Goal: Book appointment/travel/reservation

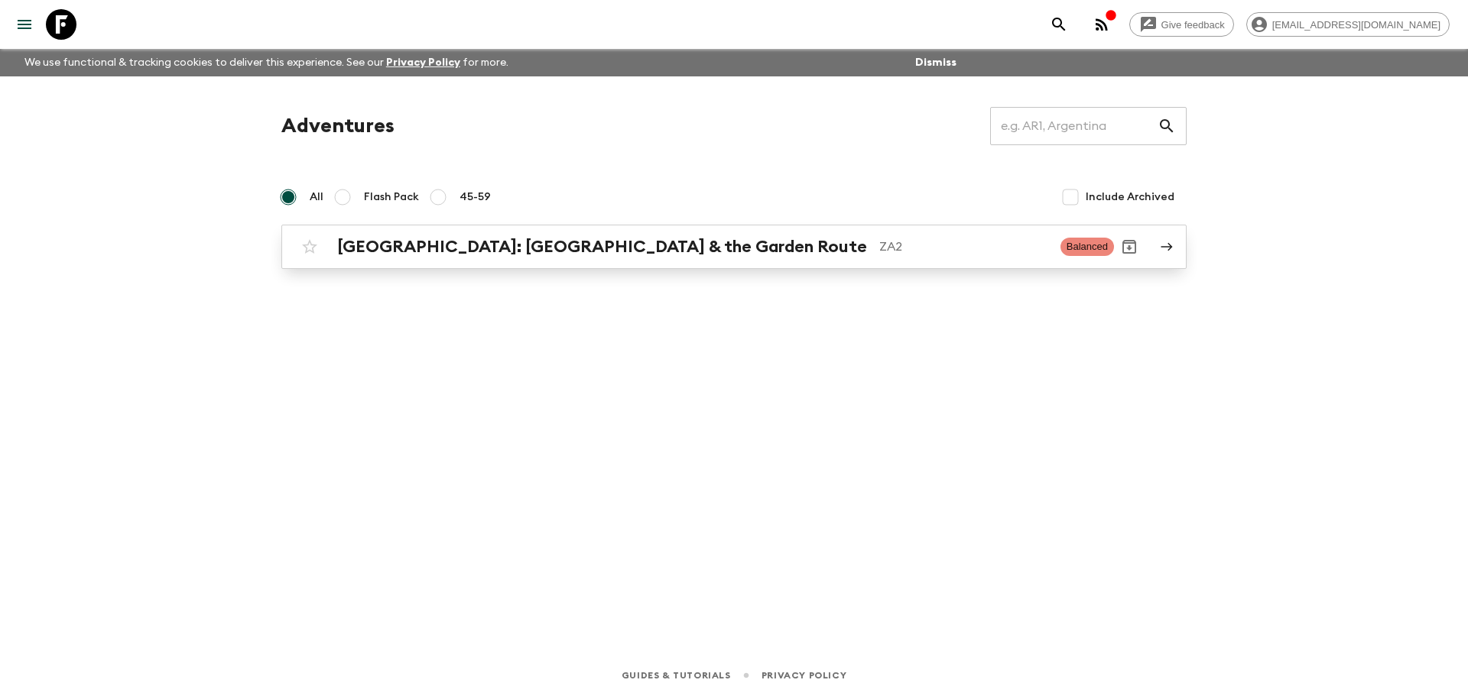
click at [480, 262] on div "[GEOGRAPHIC_DATA]: [GEOGRAPHIC_DATA] & the Garden Route ZA2 Balanced" at bounding box center [704, 247] width 820 height 31
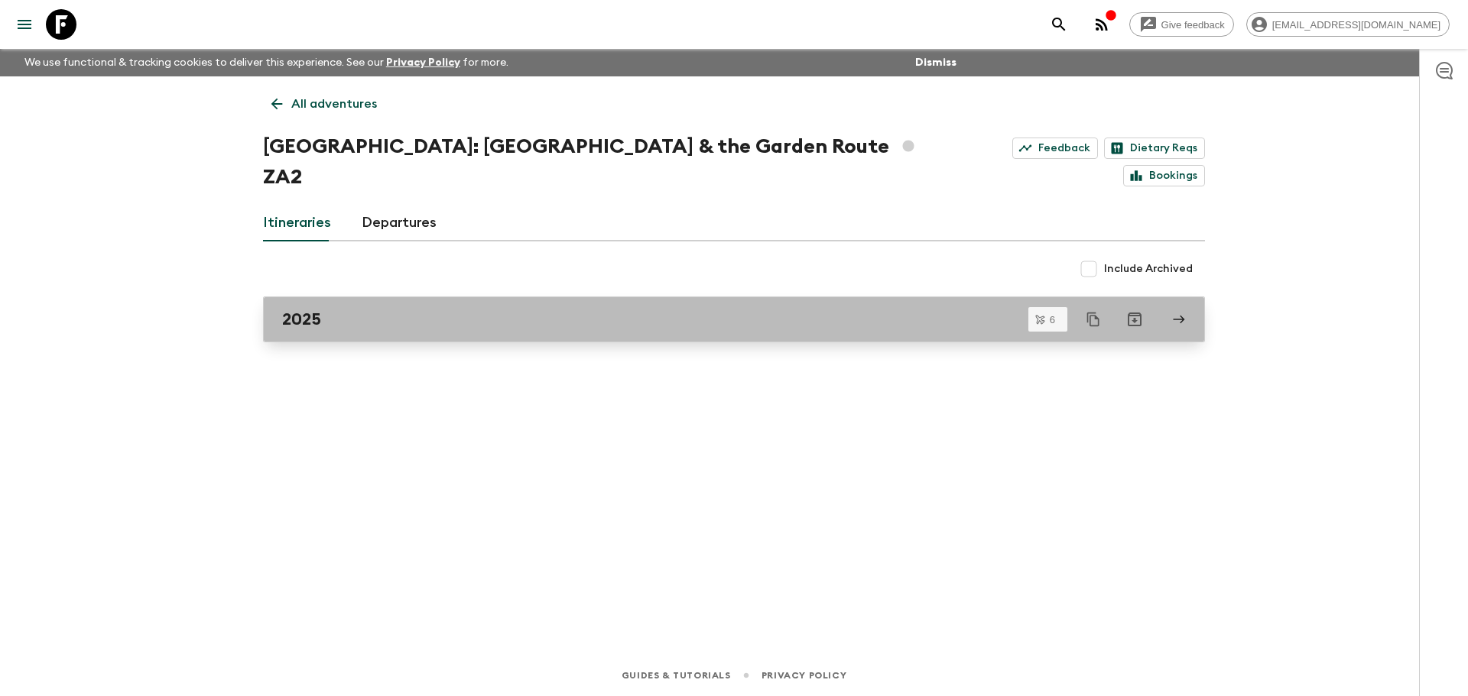
click at [473, 297] on link "2025" at bounding box center [734, 320] width 942 height 46
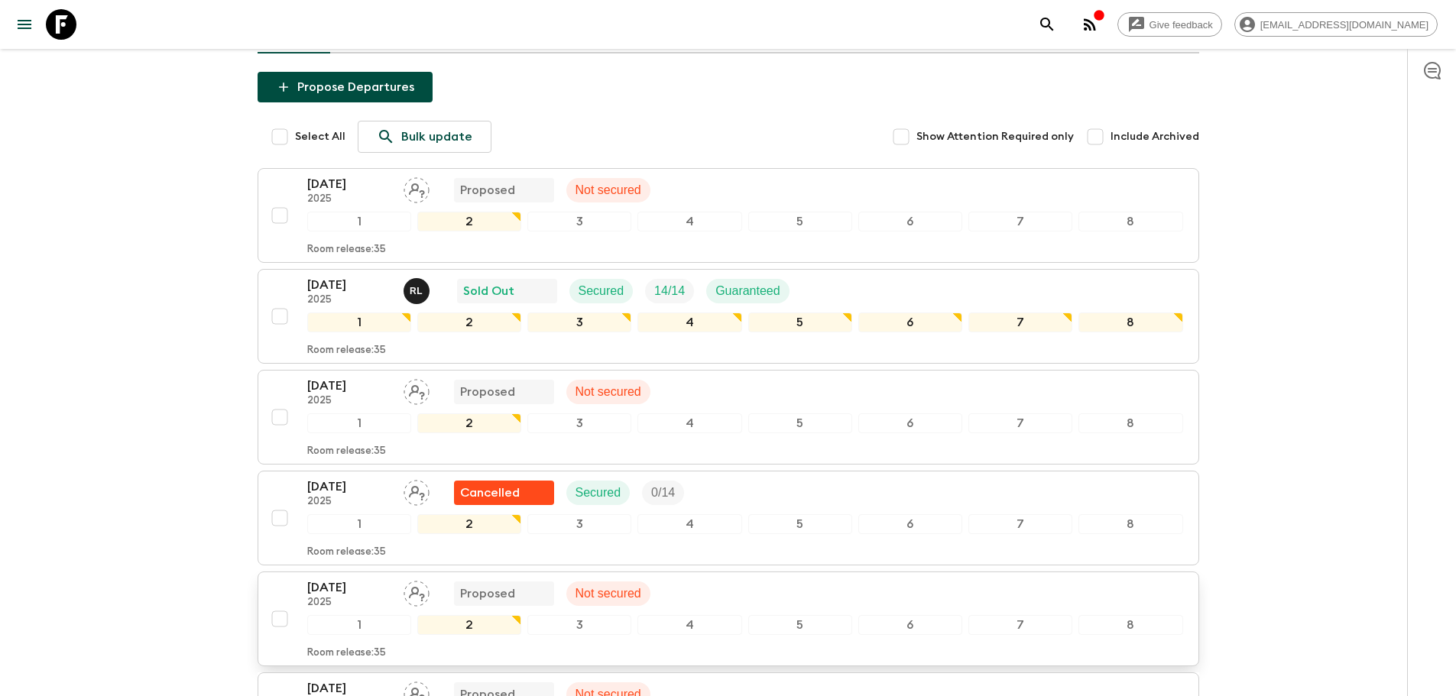
scroll to position [174, 0]
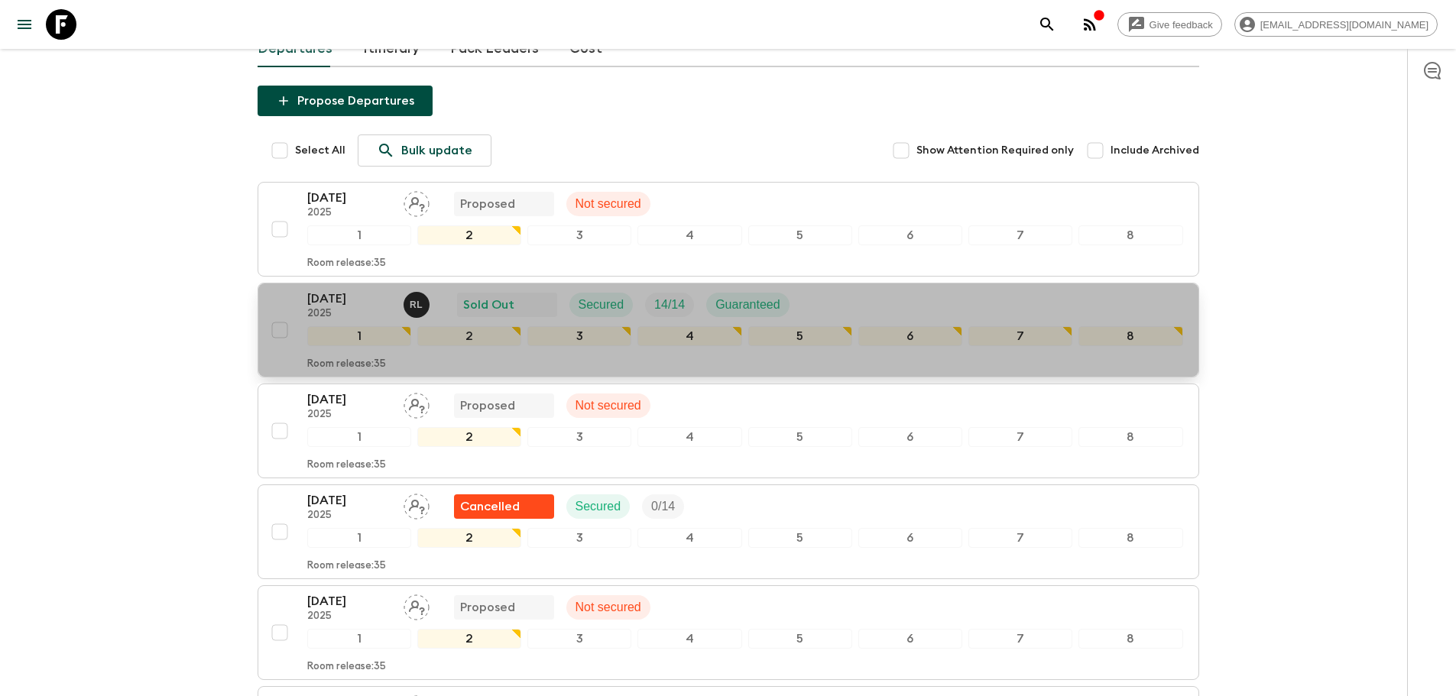
click at [476, 371] on div "Room release: 35" at bounding box center [745, 361] width 876 height 18
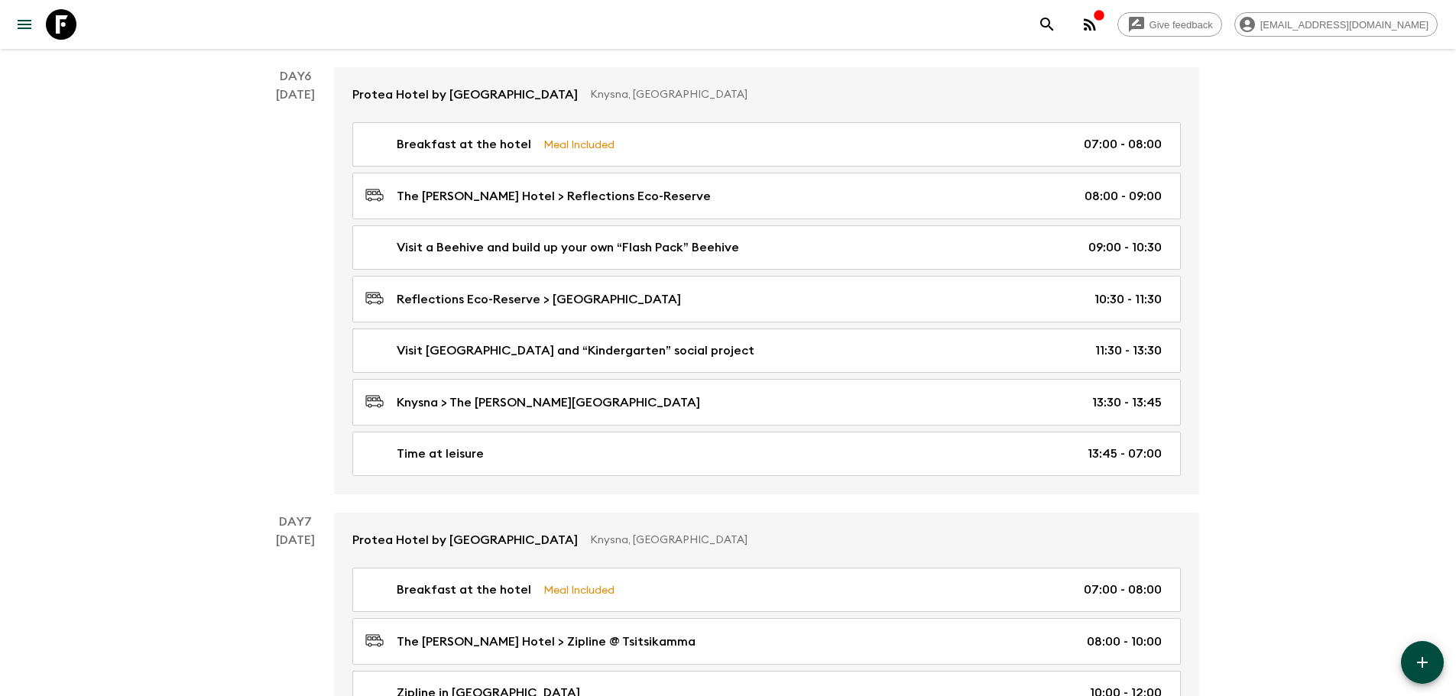
scroll to position [2752, 0]
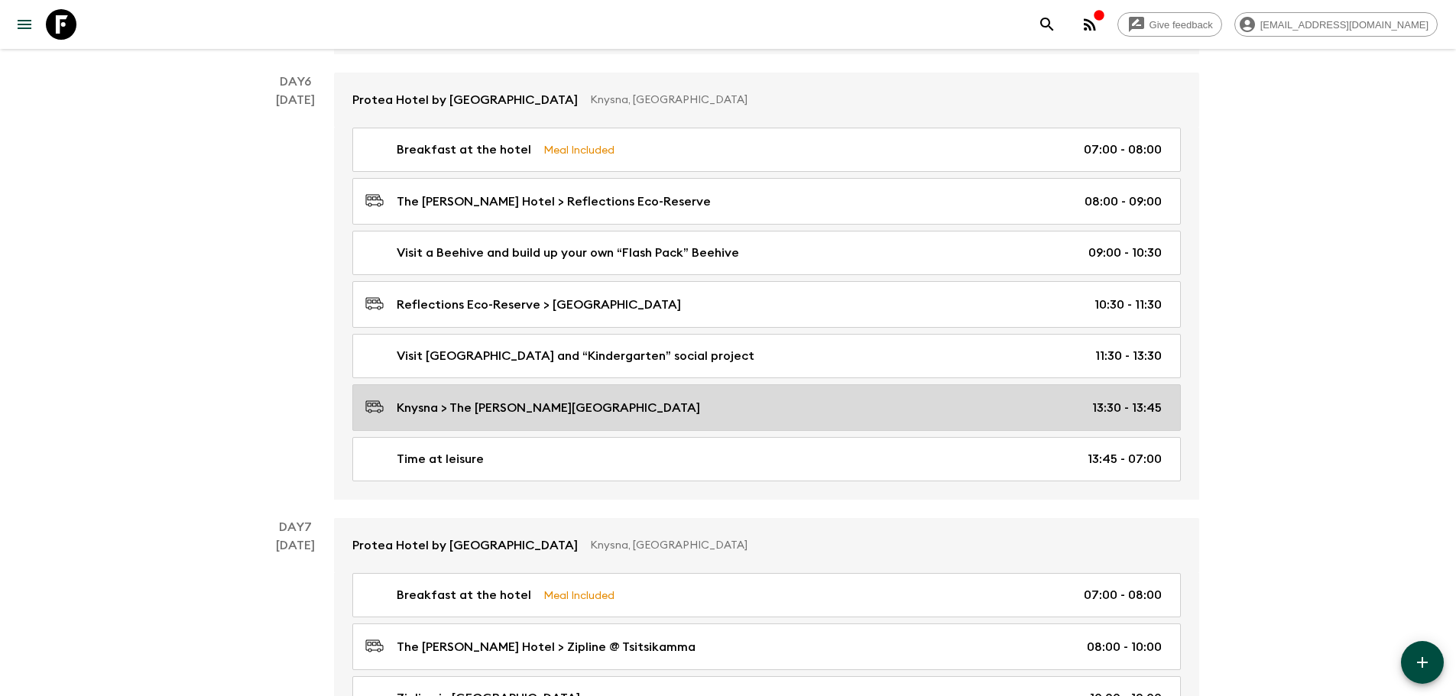
click at [436, 417] on p "Knysna > The [PERSON_NAME][GEOGRAPHIC_DATA]" at bounding box center [548, 408] width 303 height 18
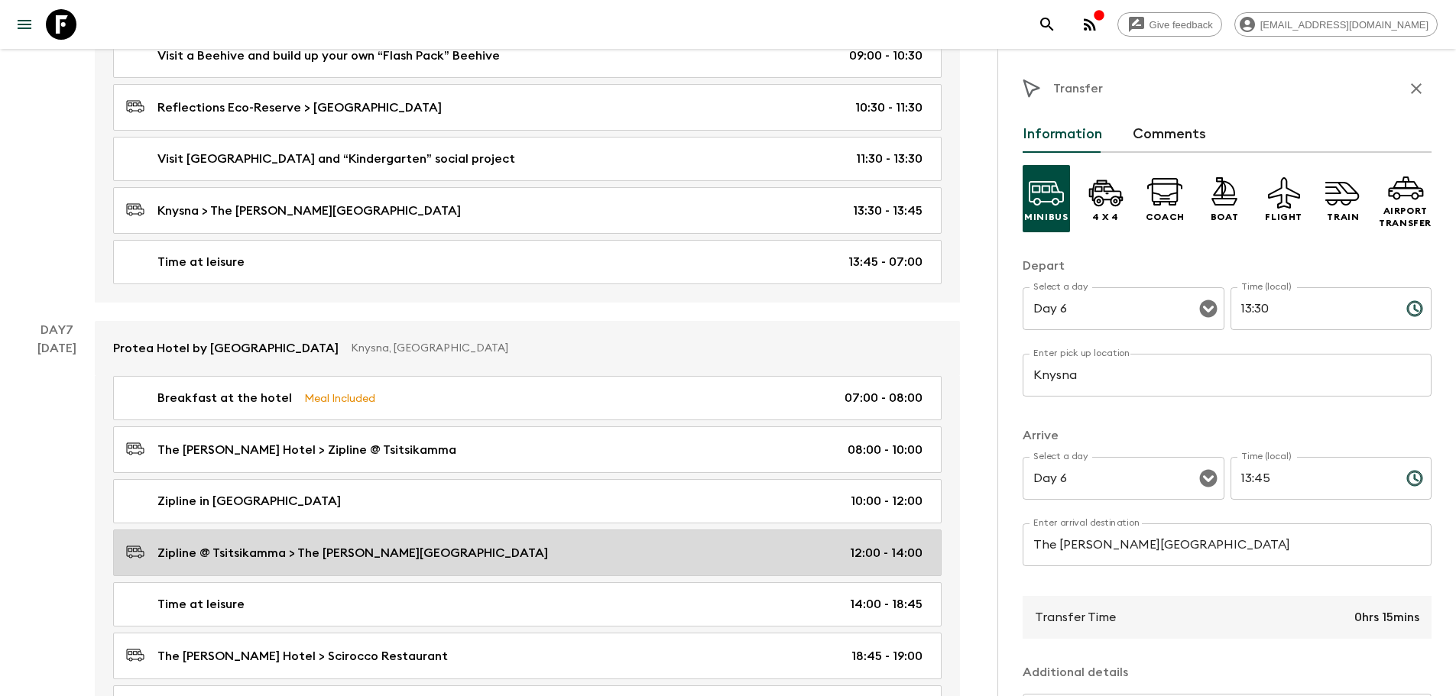
scroll to position [2929, 0]
